Goal: Task Accomplishment & Management: Use online tool/utility

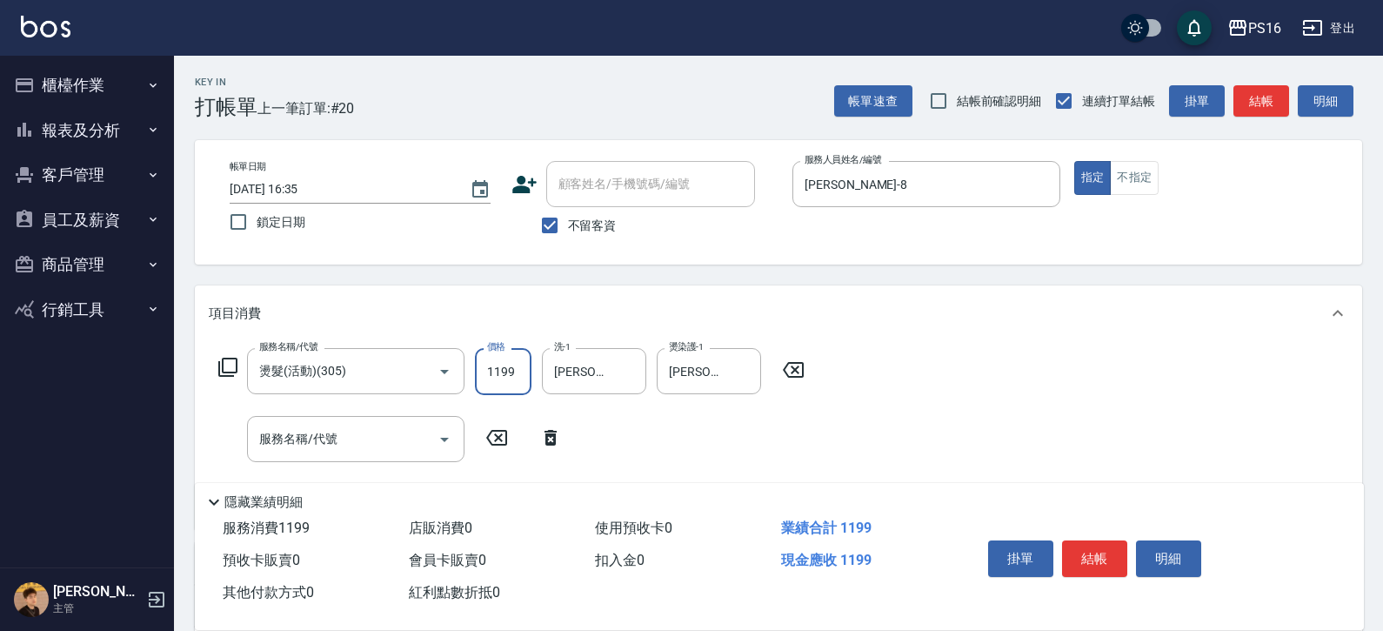
click at [500, 382] on input "1199" at bounding box center [503, 371] width 57 height 47
type input "1200"
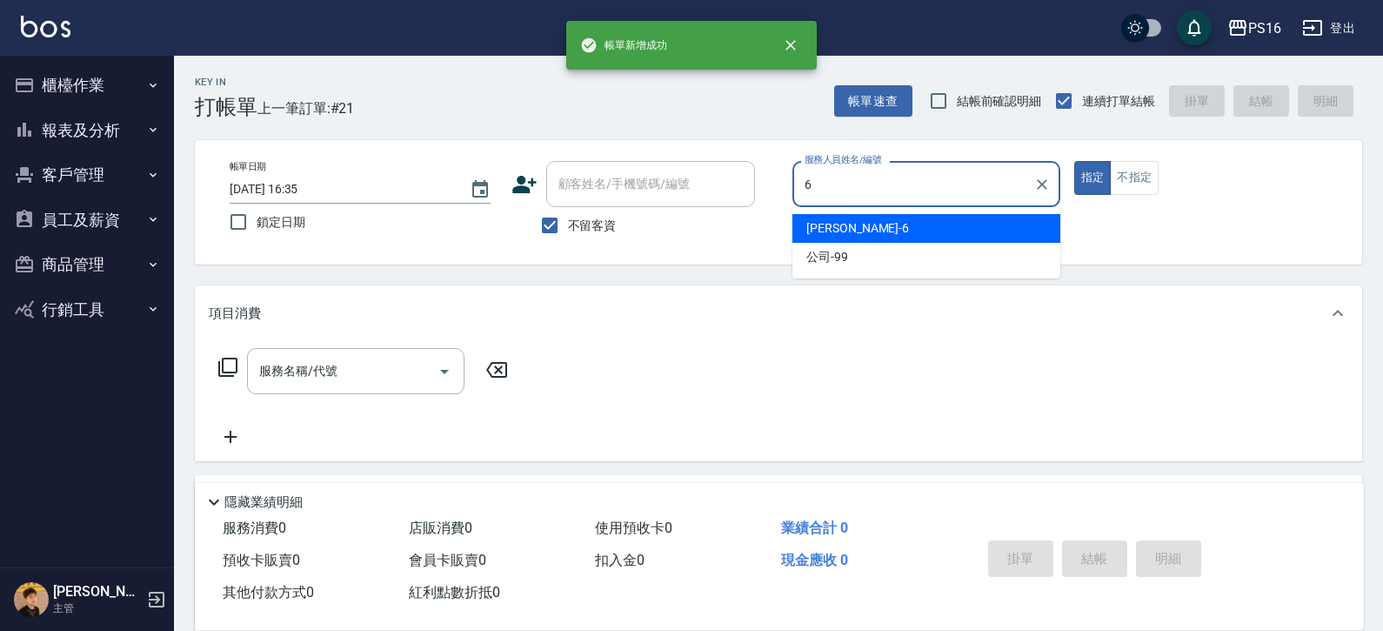
type input "[PERSON_NAME]-6"
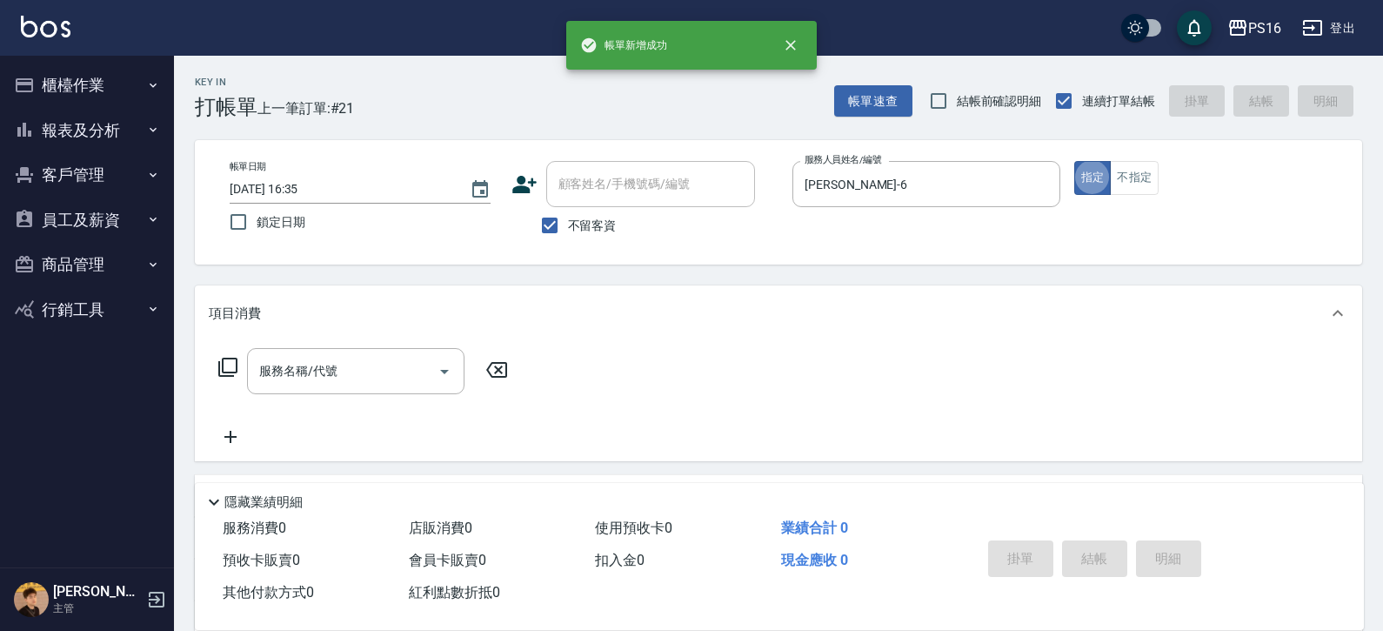
type button "true"
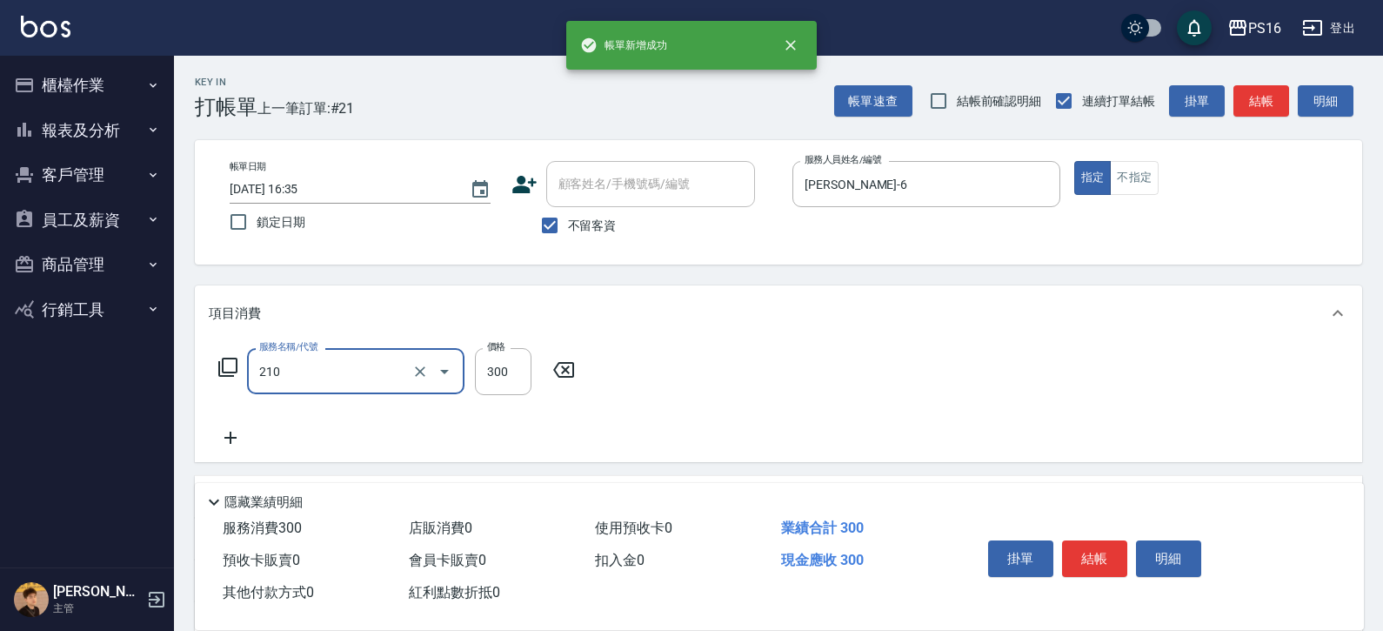
type input "[PERSON_NAME]洗髮精(210)"
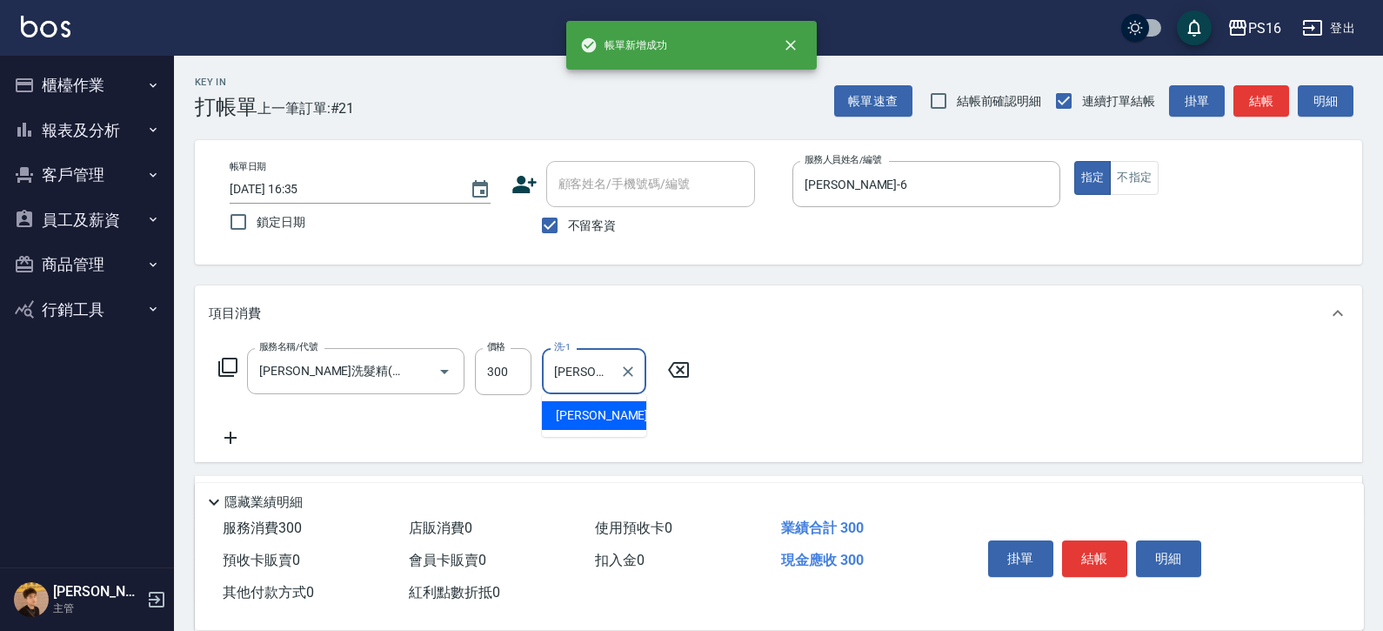
type input "[PERSON_NAME]-24"
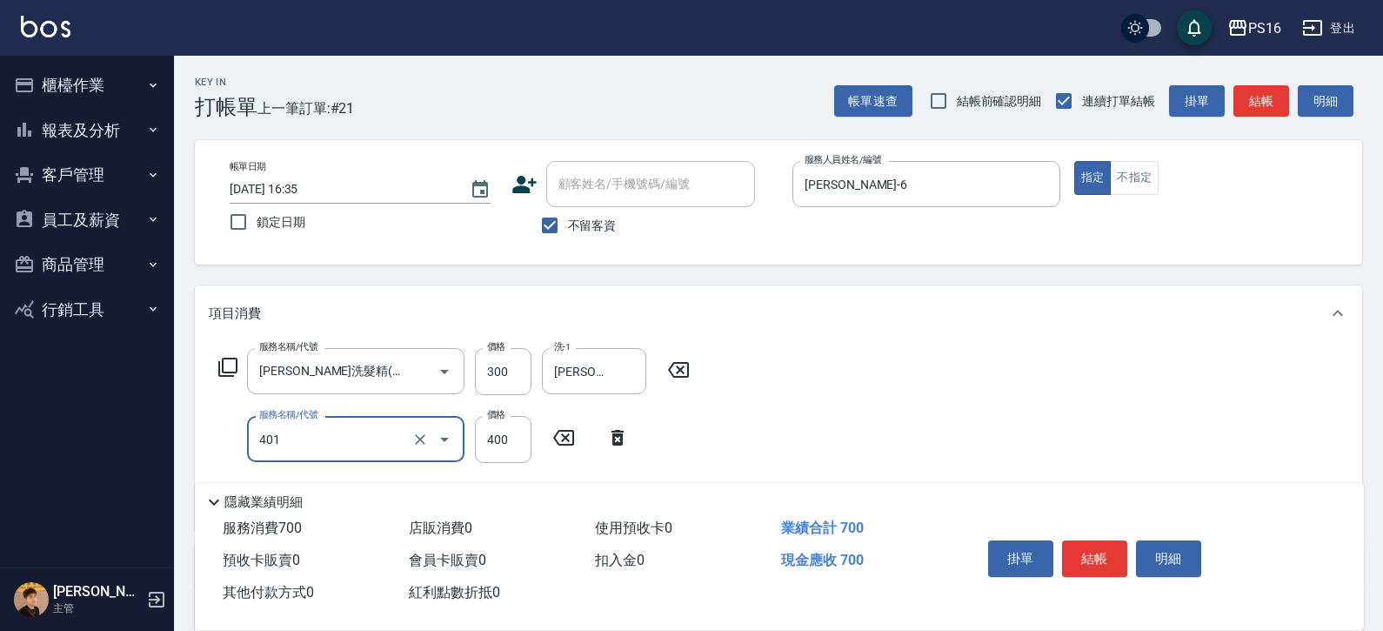
type input "剪髮(401)"
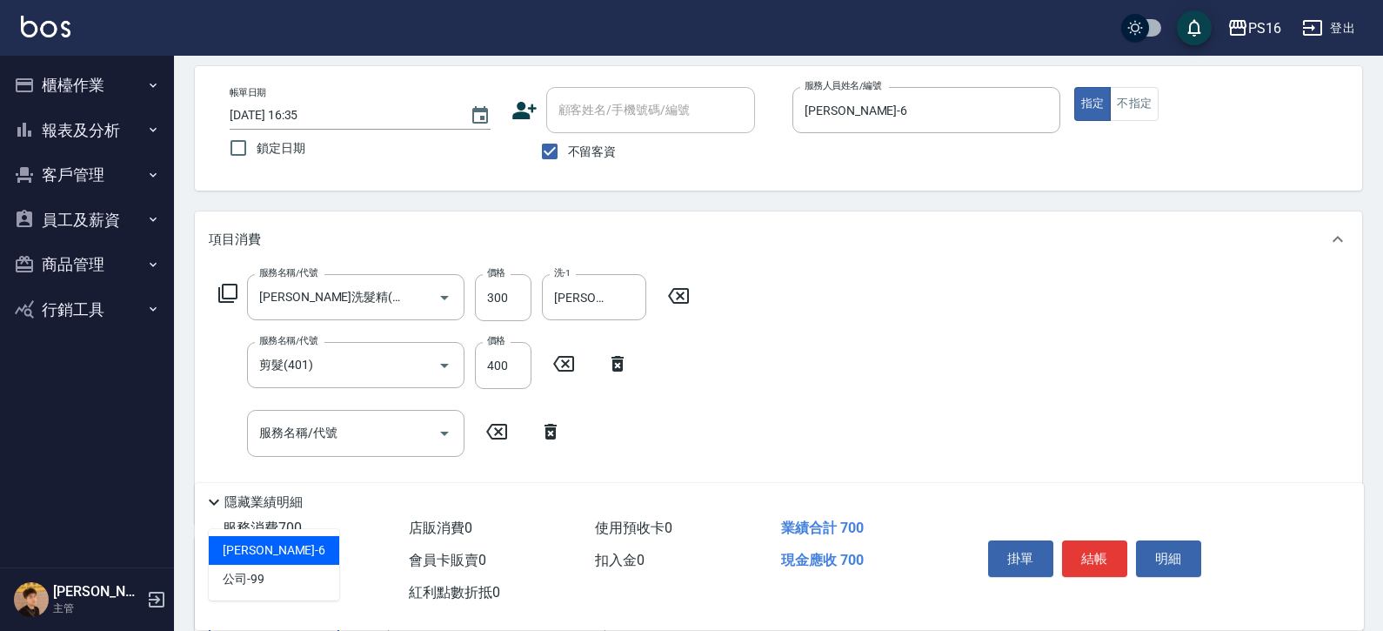
type input "[PERSON_NAME]-6"
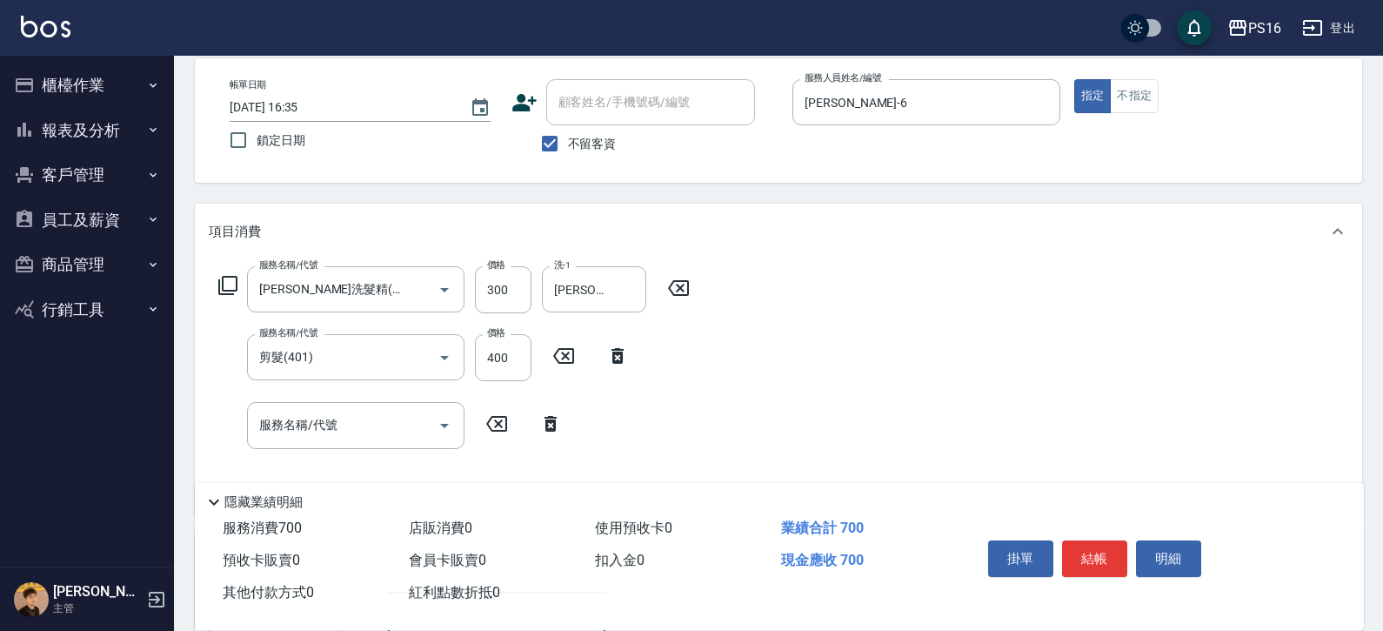
type input "分"
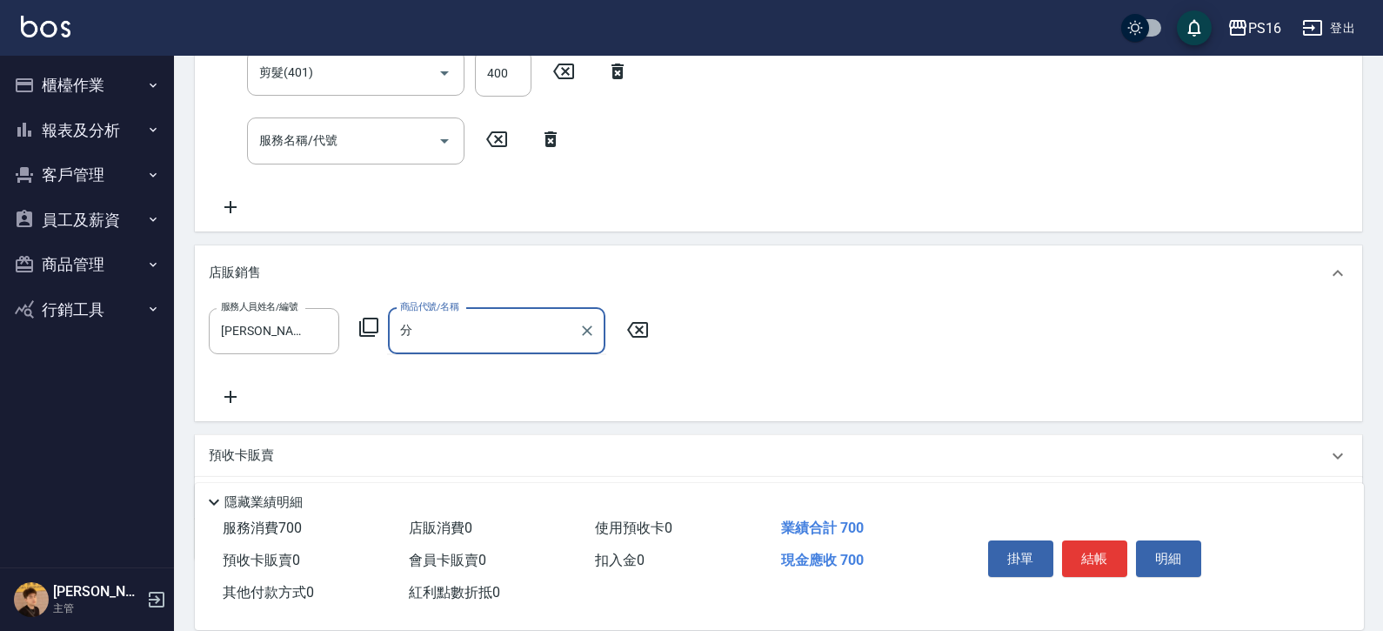
scroll to position [378, 0]
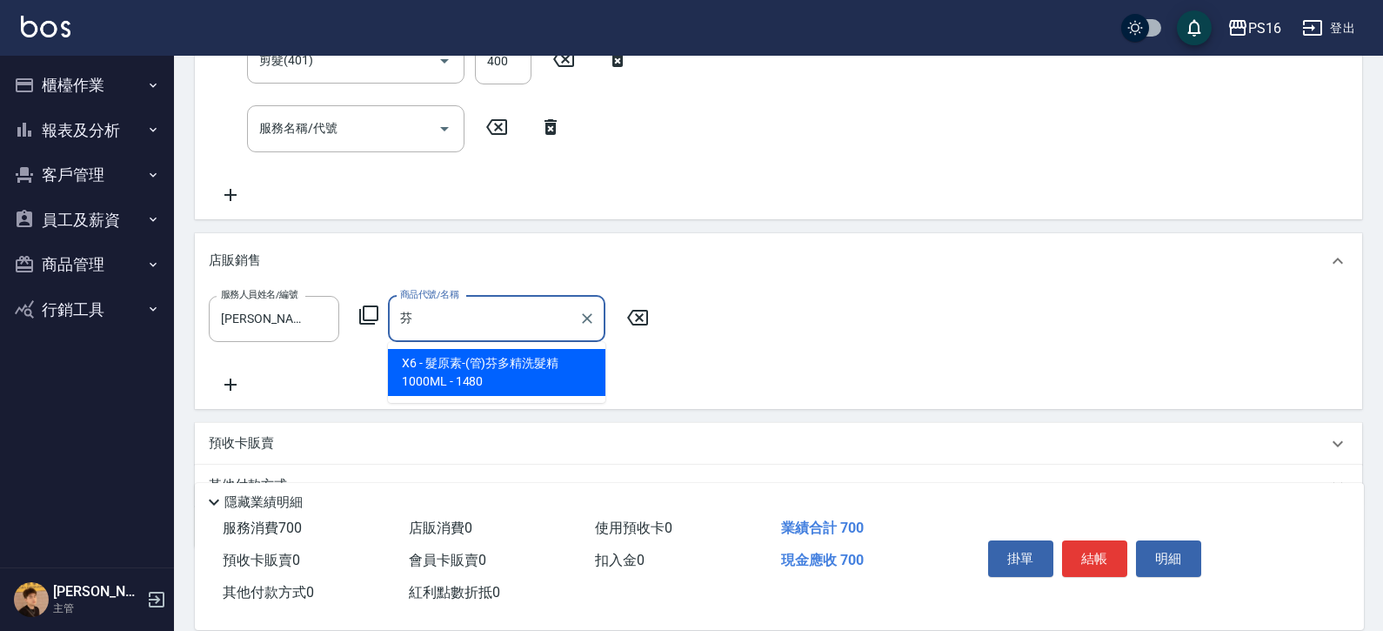
type input "髮原素-(管)芬多精洗髮精1000ML"
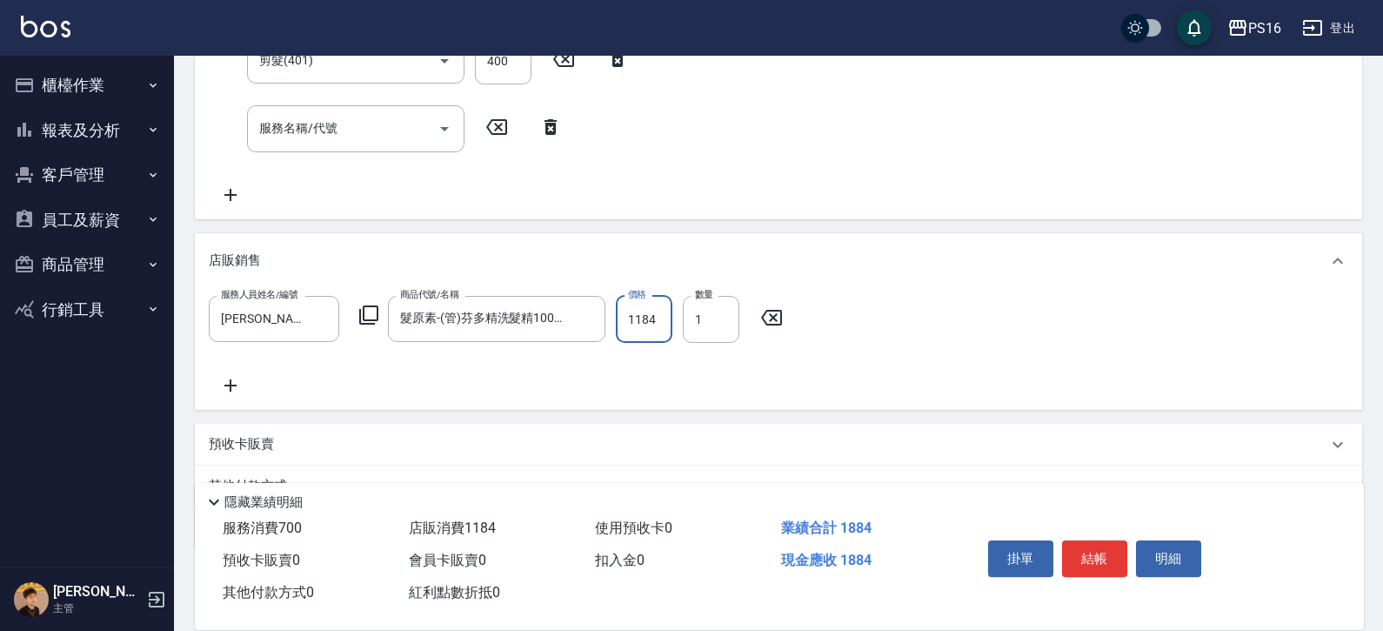
type input "1184"
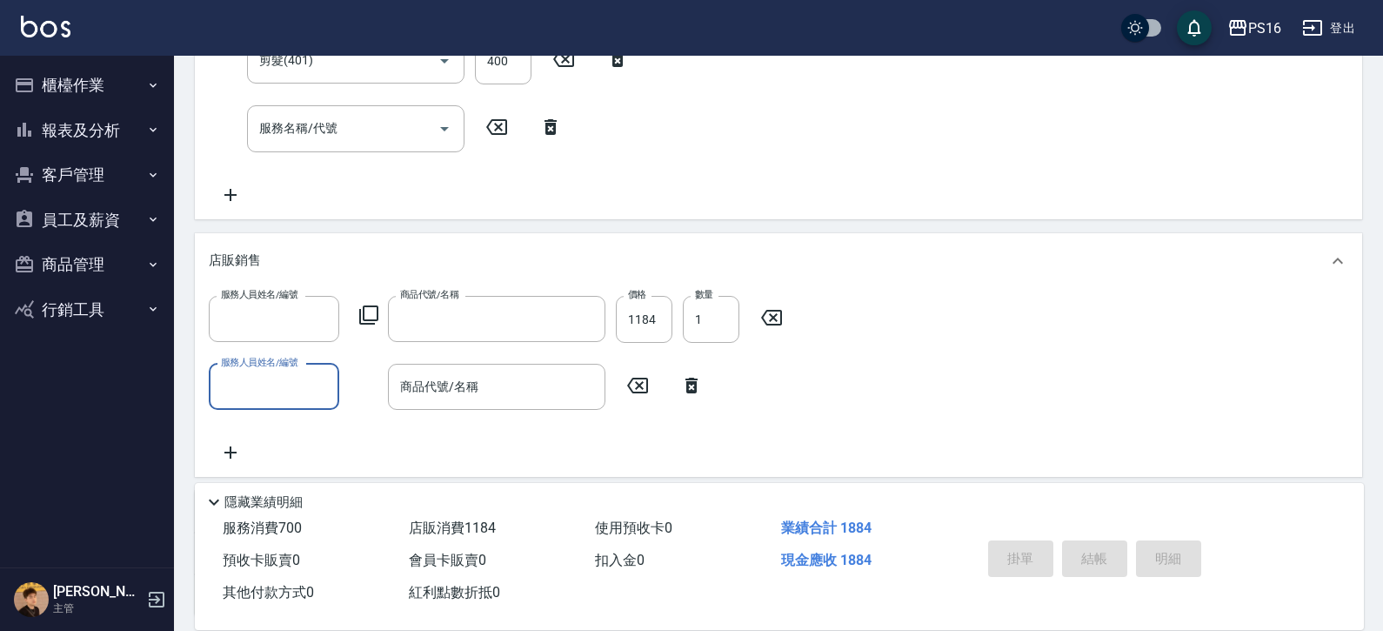
scroll to position [0, 0]
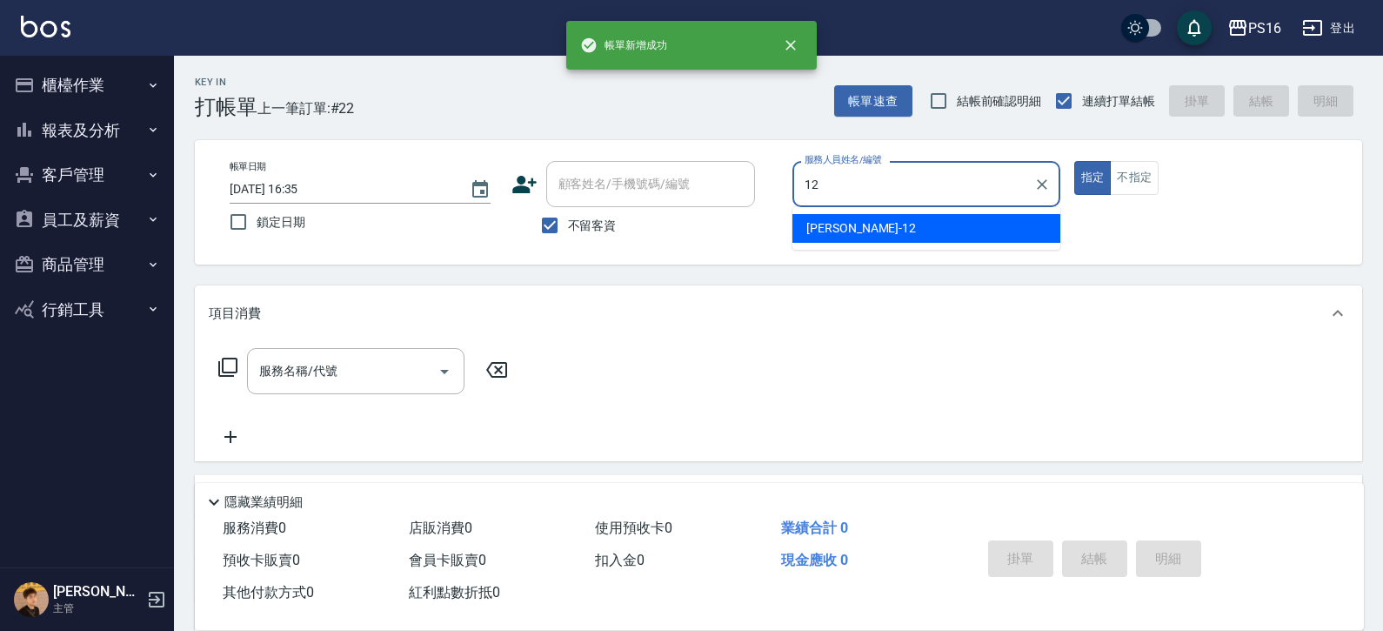
type input "[PERSON_NAME]-12"
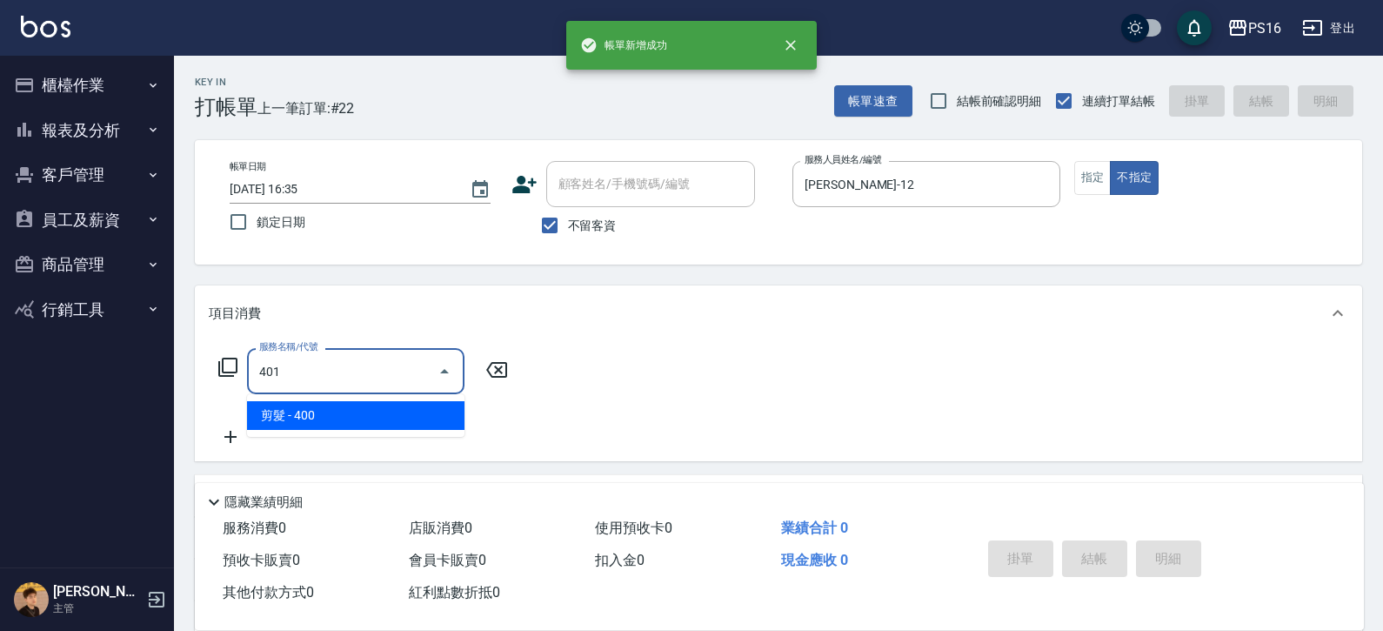
type input "剪髮(401)"
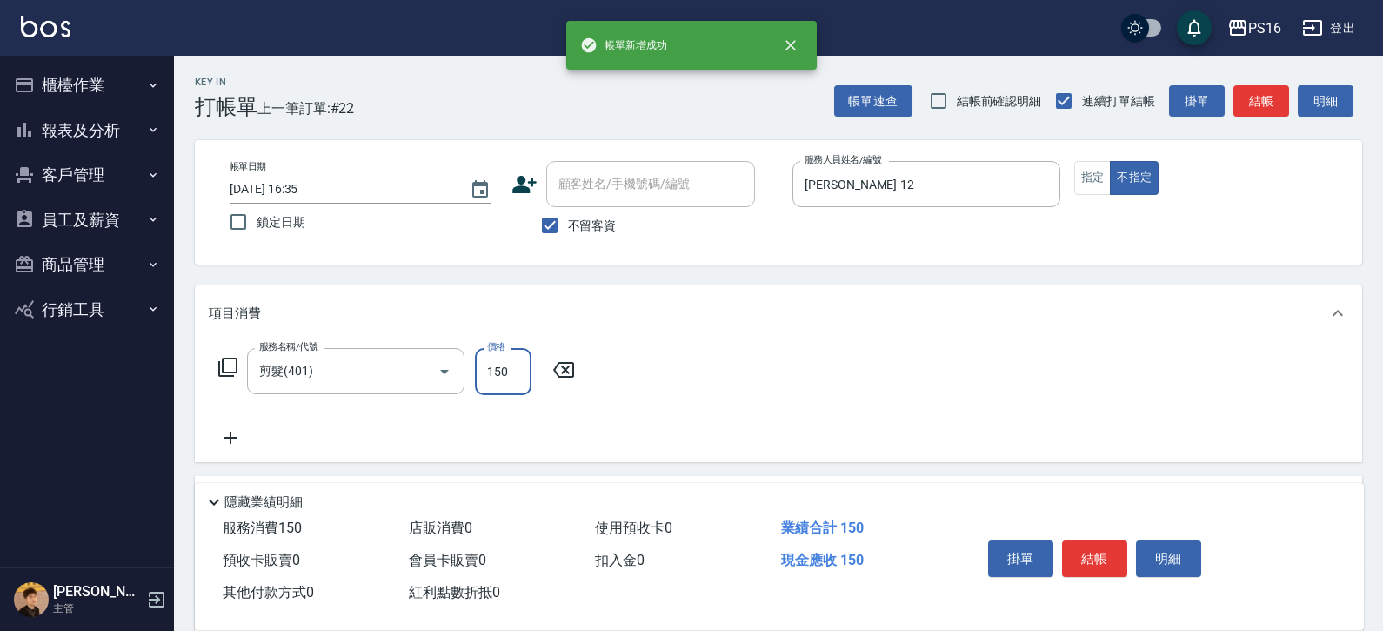
type input "150"
